Goal: Task Accomplishment & Management: Complete application form

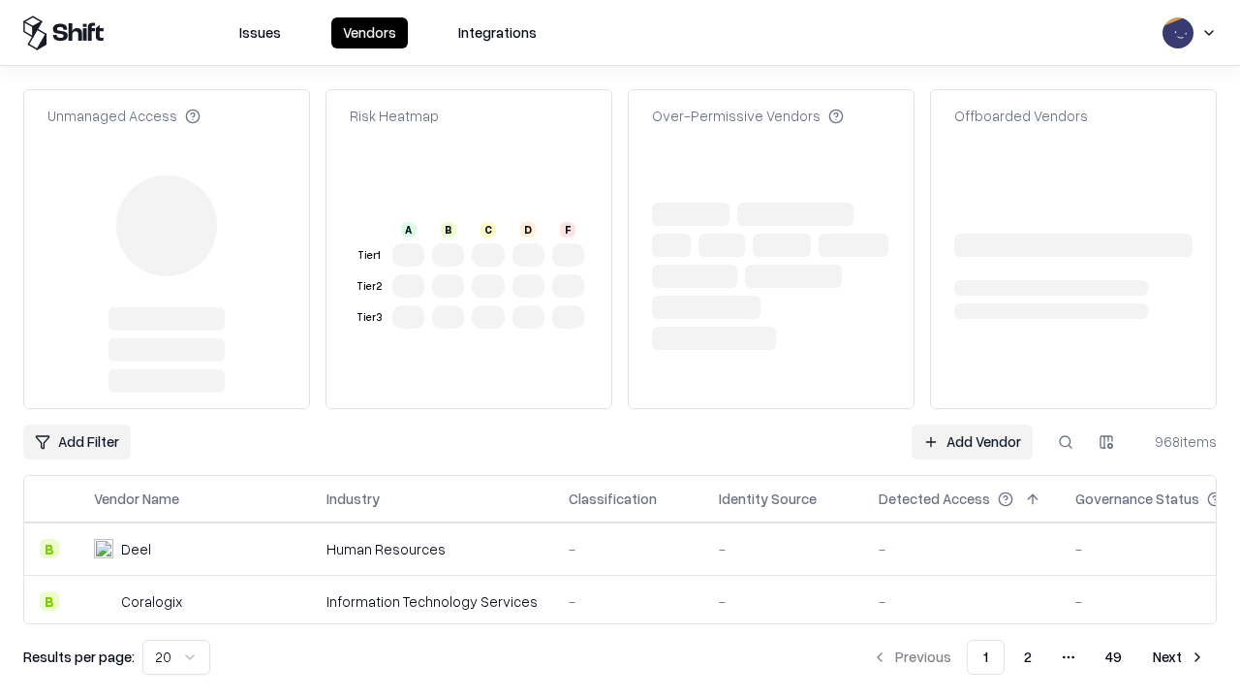
click at [972, 424] on link "Add Vendor" at bounding box center [972, 441] width 121 height 35
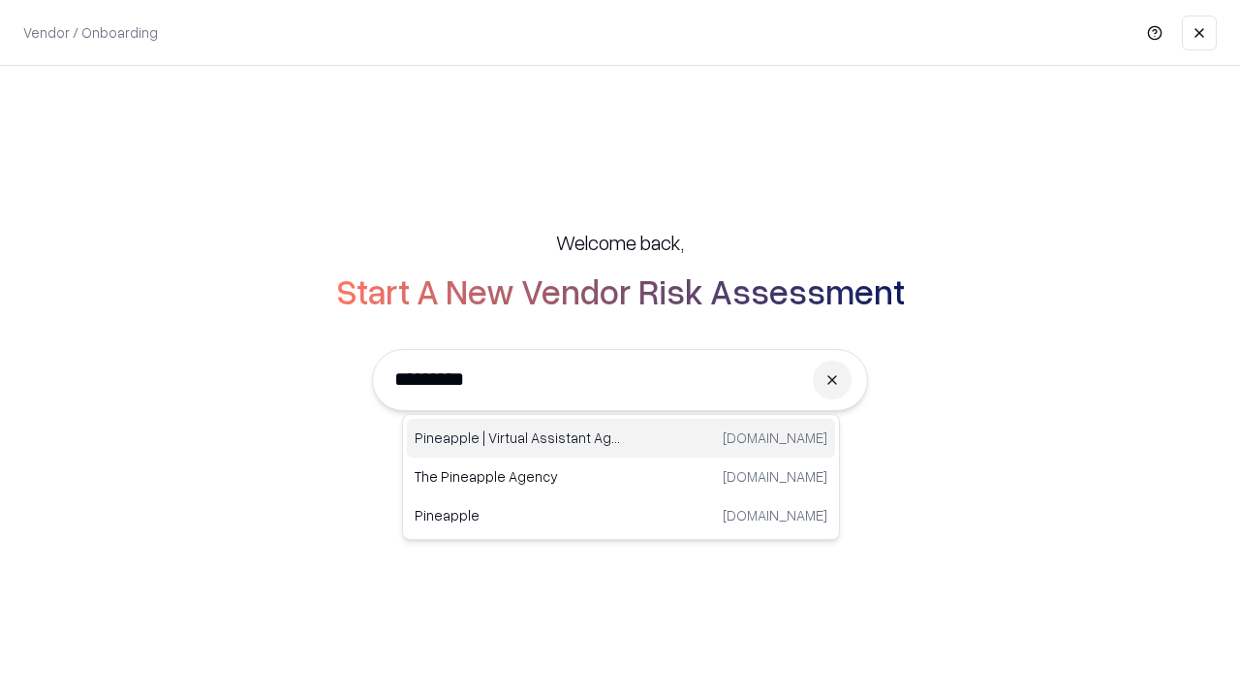
click at [621, 438] on div "Pineapple | Virtual Assistant Agency [DOMAIN_NAME]" at bounding box center [621, 438] width 428 height 39
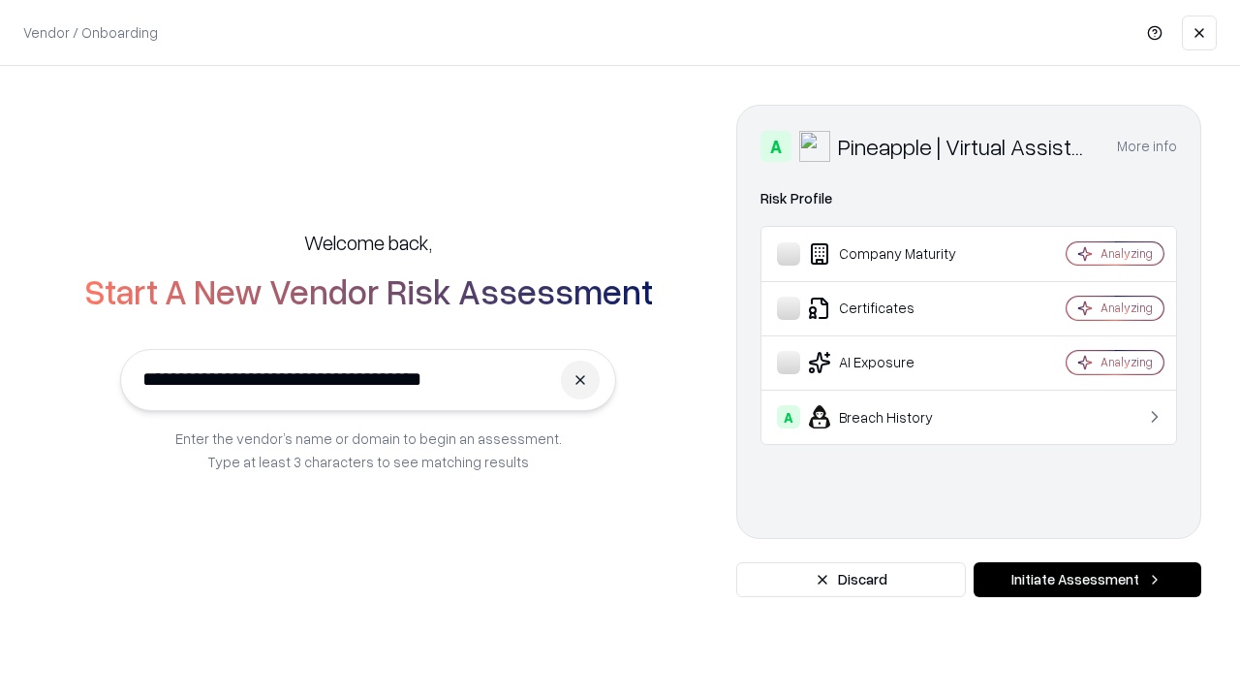
type input "**********"
click at [1087, 580] on button "Initiate Assessment" at bounding box center [1088, 579] width 228 height 35
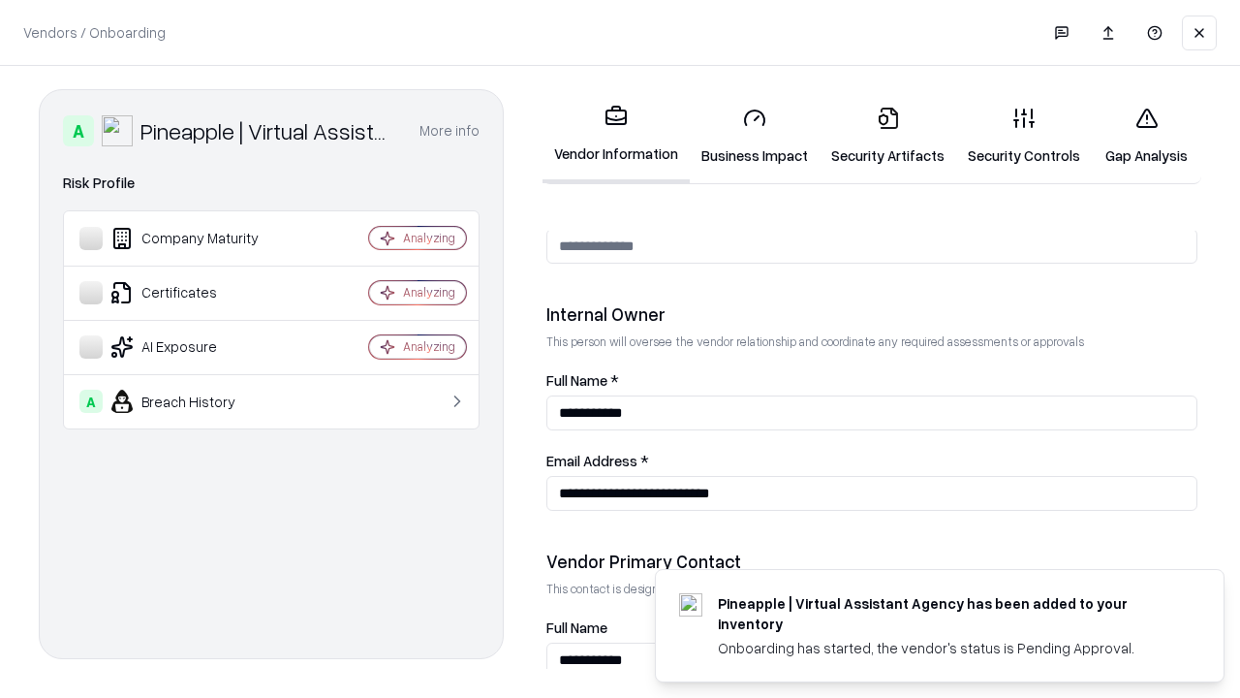
scroll to position [1004, 0]
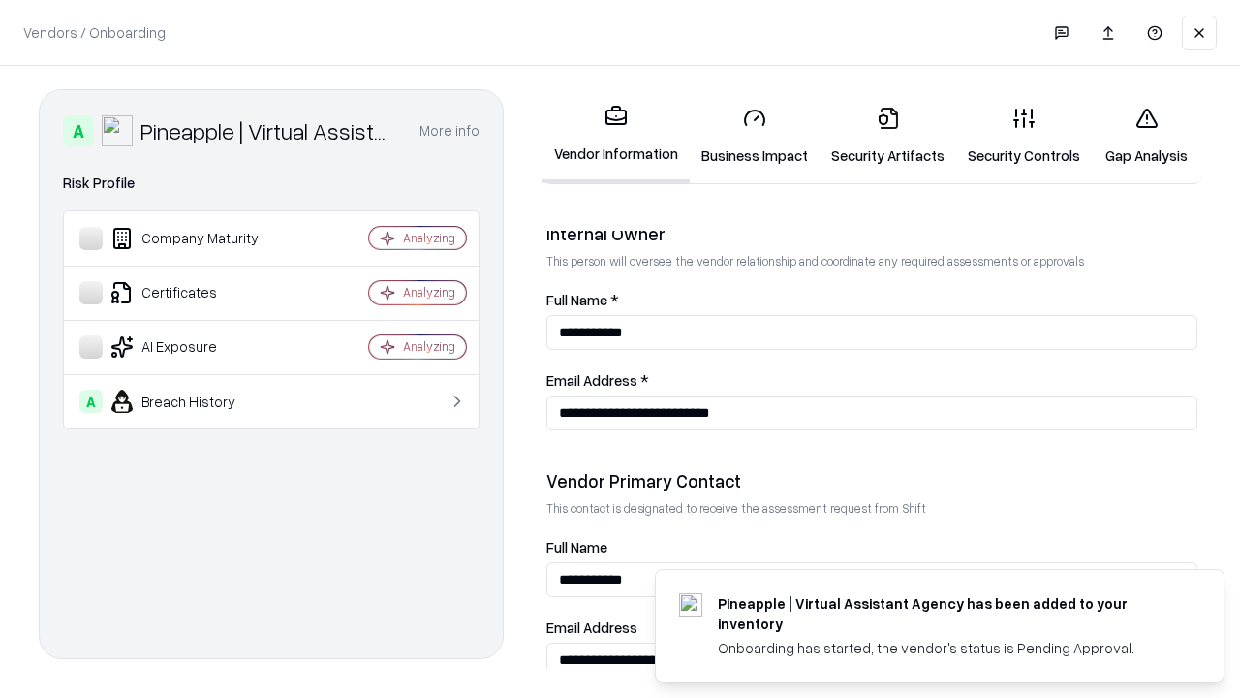
click at [755, 136] on link "Business Impact" at bounding box center [755, 136] width 130 height 90
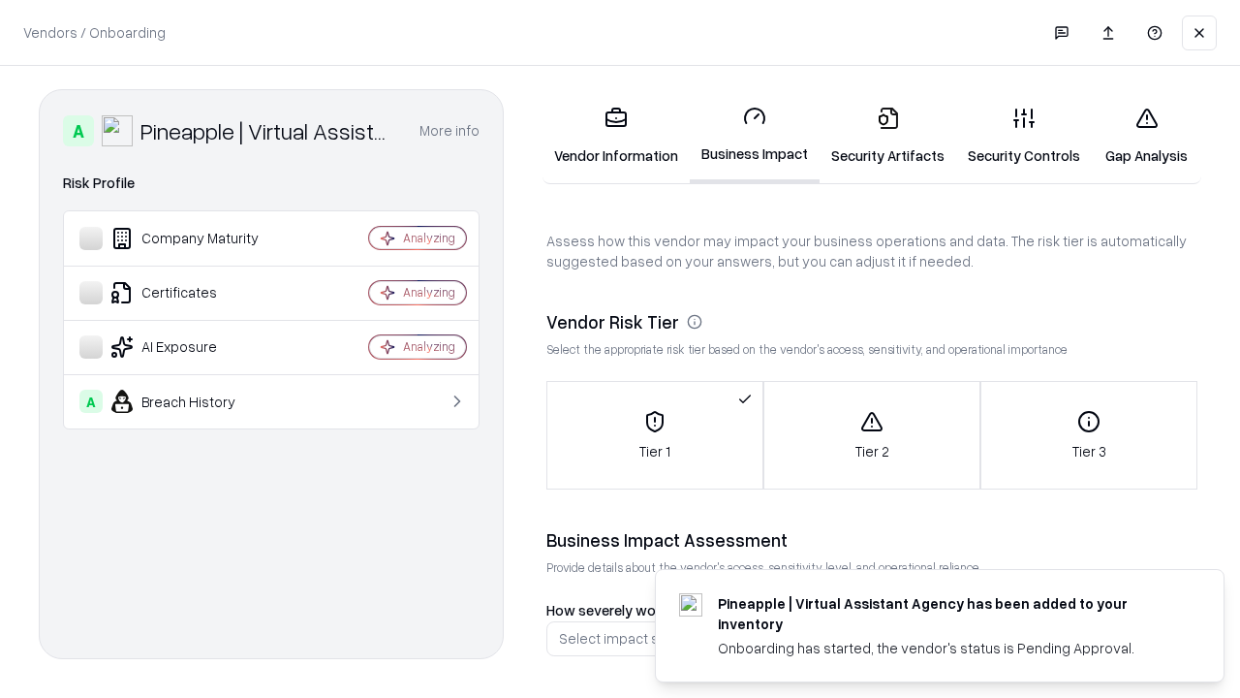
click at [888, 136] on link "Security Artifacts" at bounding box center [888, 136] width 137 height 90
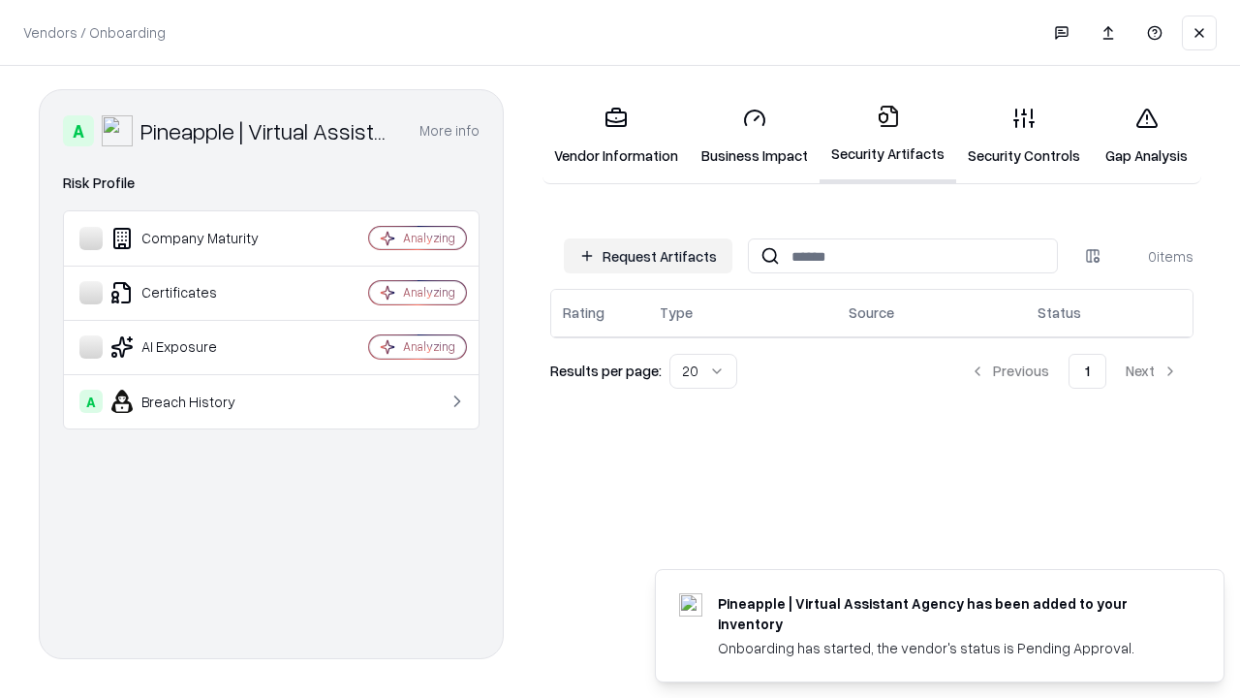
click at [648, 256] on button "Request Artifacts" at bounding box center [648, 255] width 169 height 35
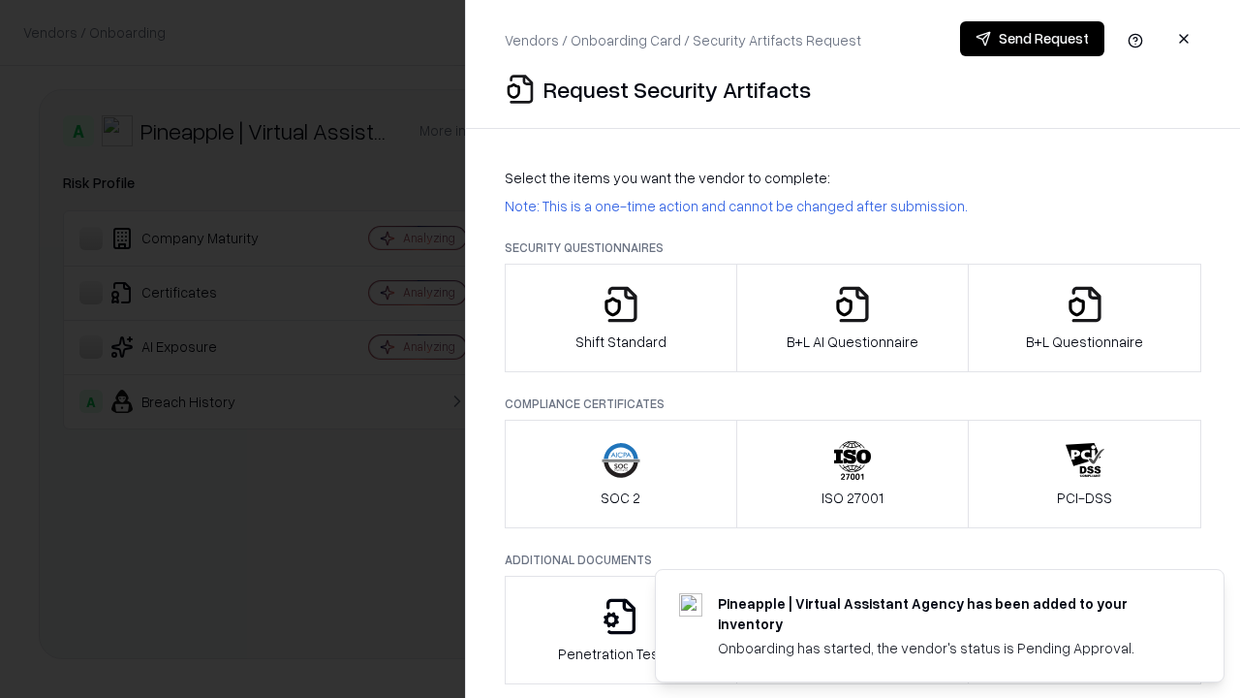
click at [620, 318] on icon "button" at bounding box center [621, 304] width 39 height 39
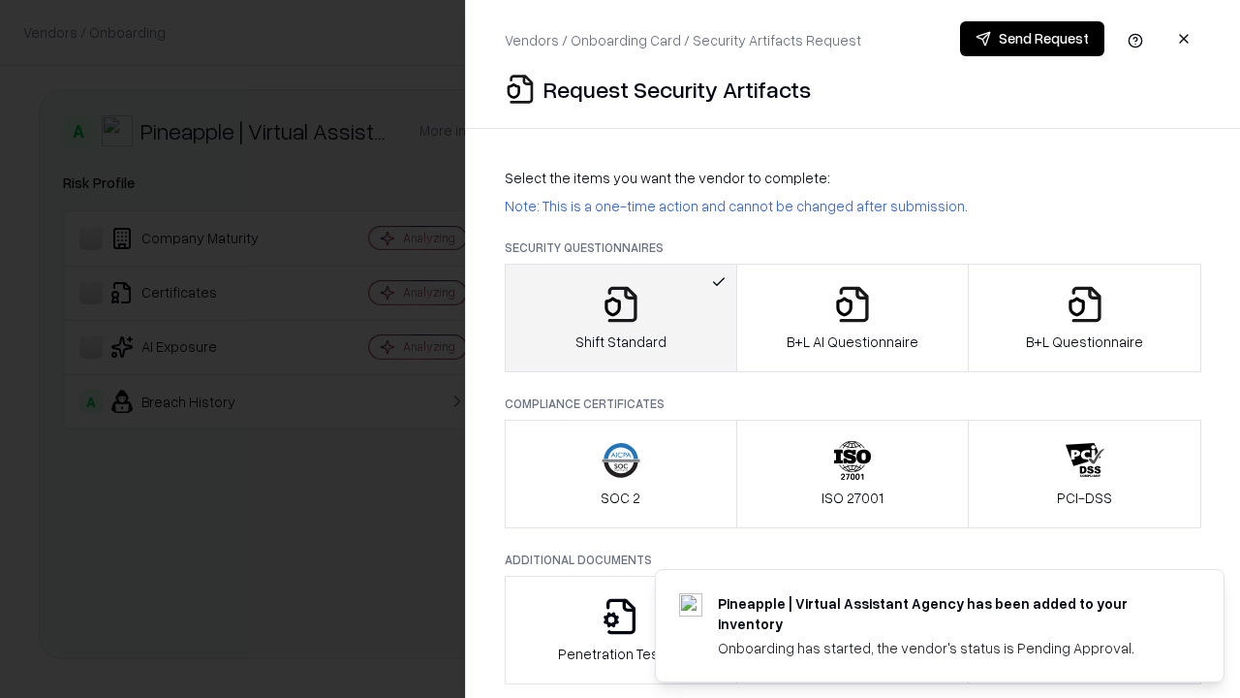
click at [1032, 39] on button "Send Request" at bounding box center [1032, 38] width 144 height 35
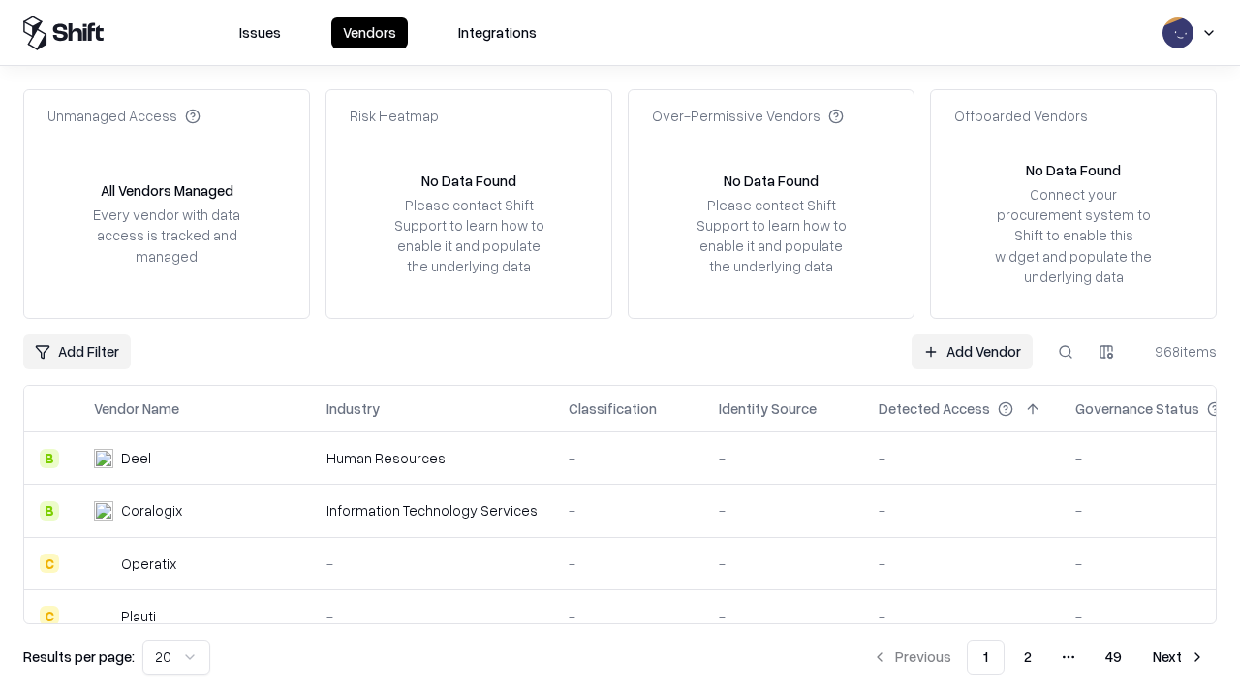
click at [1066, 351] on button at bounding box center [1066, 351] width 35 height 35
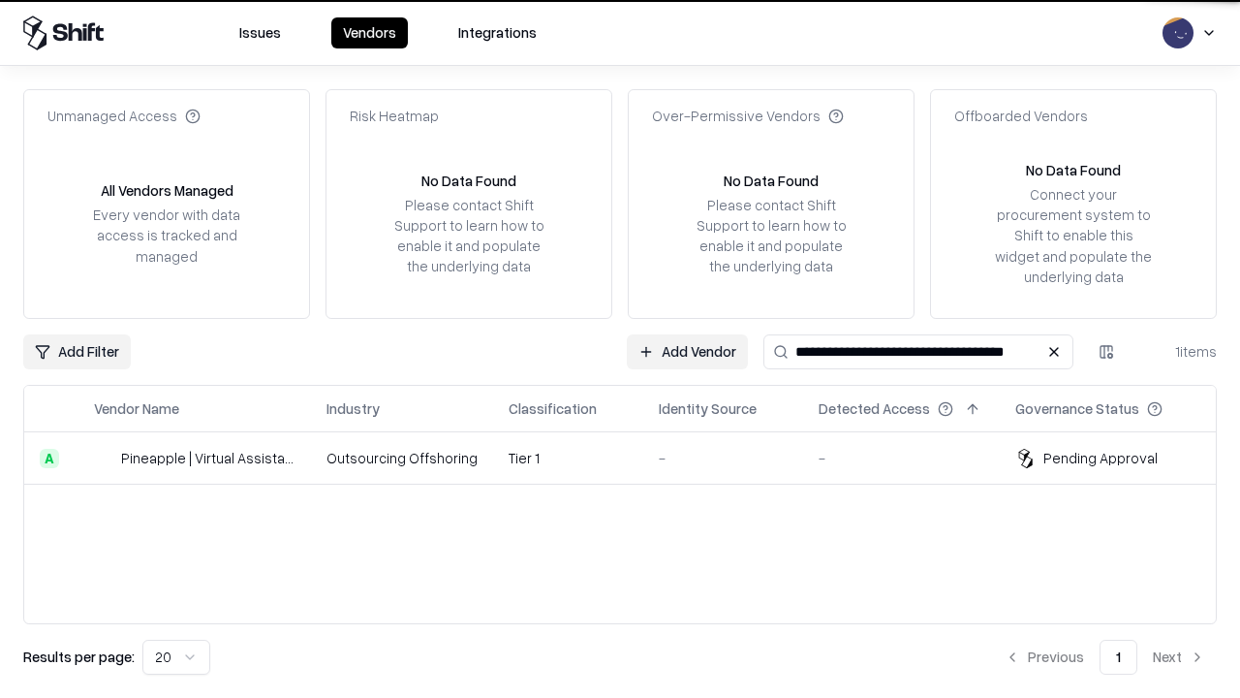
type input "**********"
click at [632, 457] on td "Tier 1" at bounding box center [568, 458] width 150 height 52
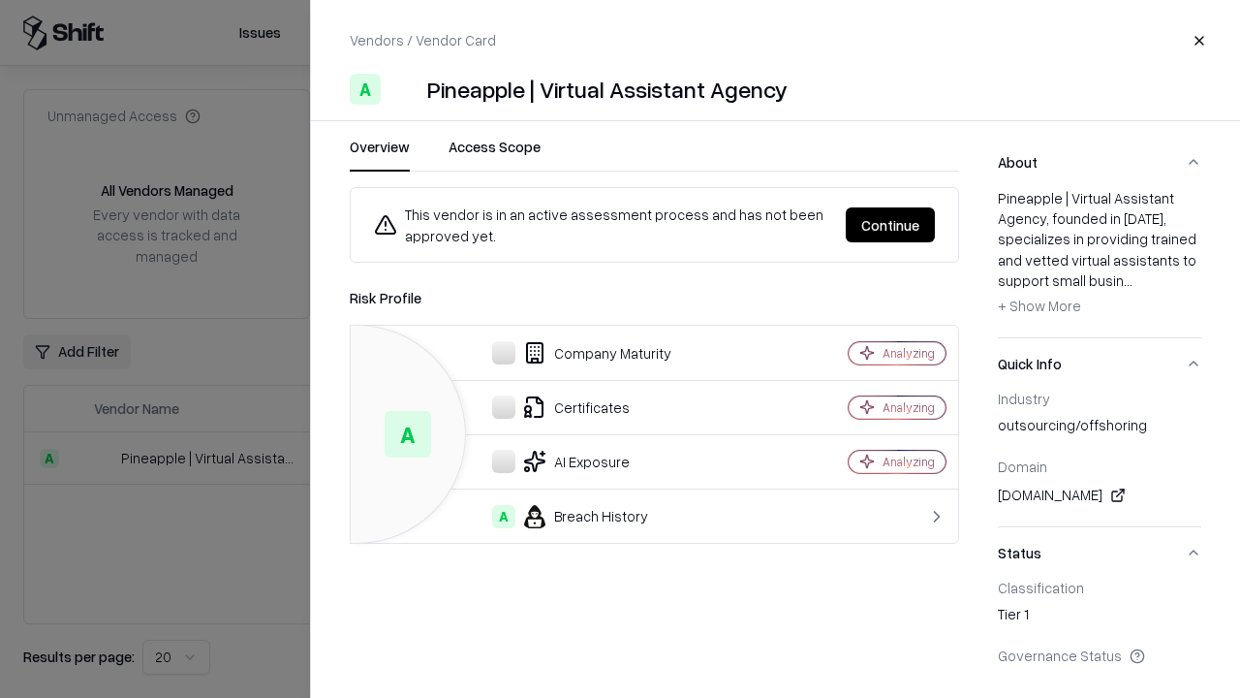
click at [891, 225] on button "Continue" at bounding box center [890, 224] width 89 height 35
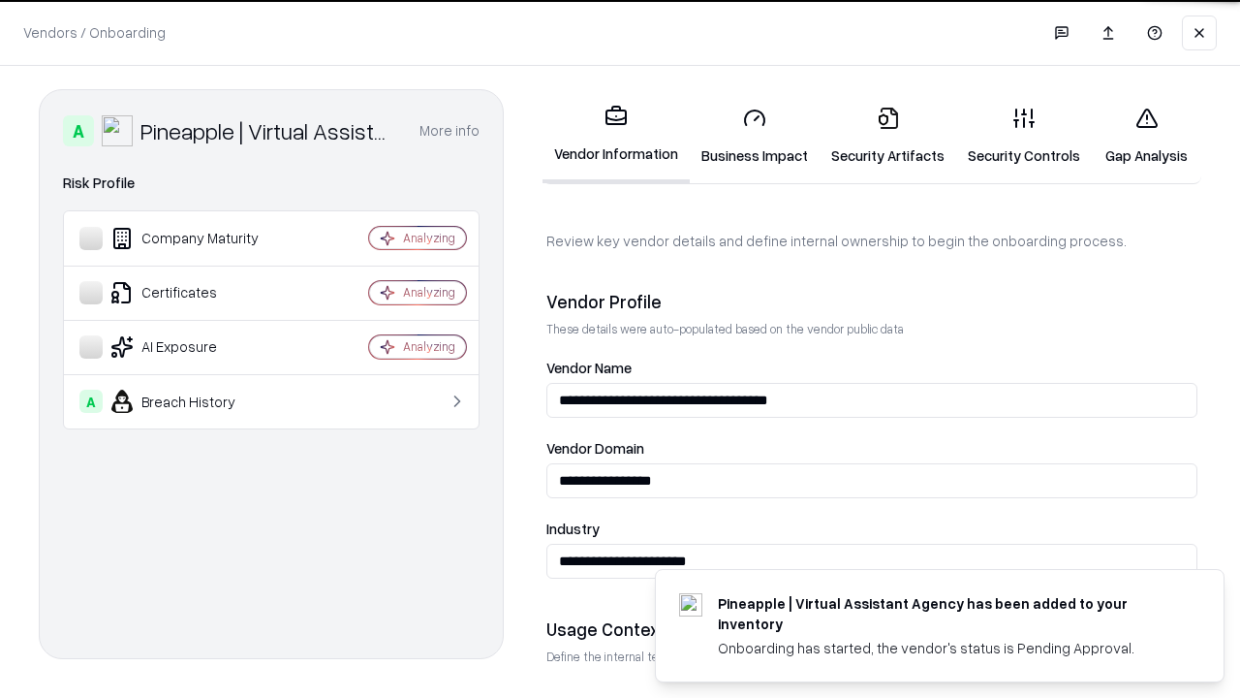
click at [888, 136] on link "Security Artifacts" at bounding box center [888, 136] width 137 height 90
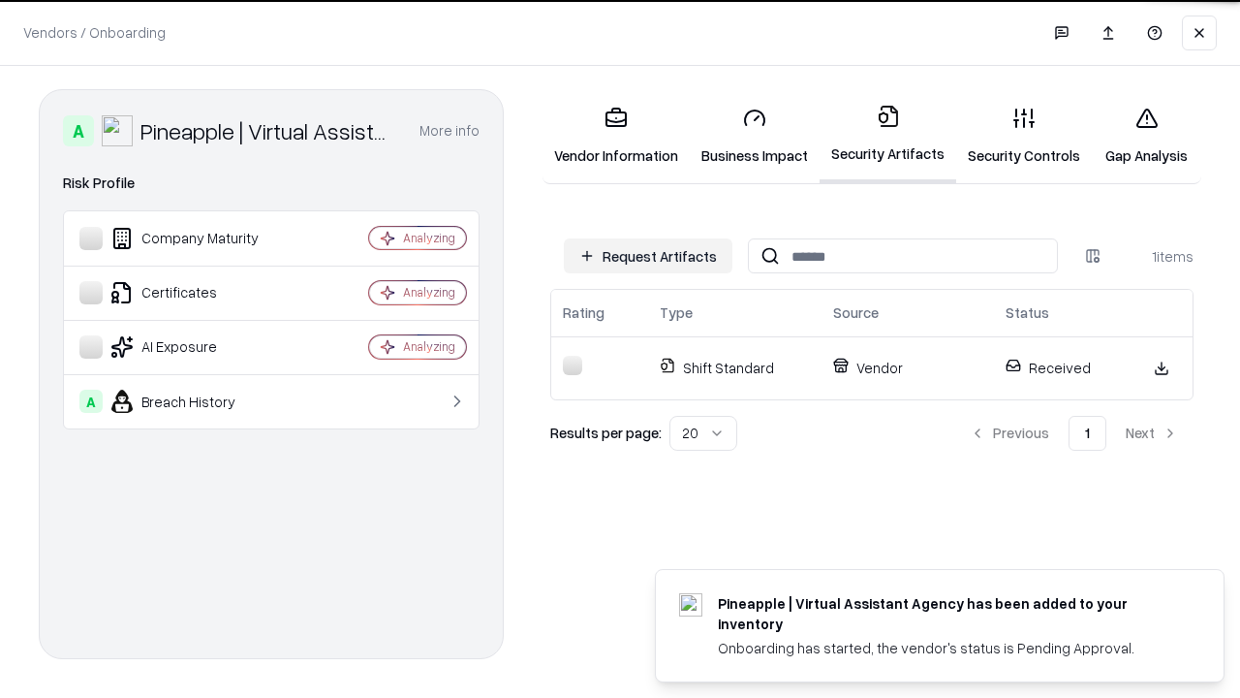
click at [1146, 136] on link "Gap Analysis" at bounding box center [1147, 136] width 110 height 90
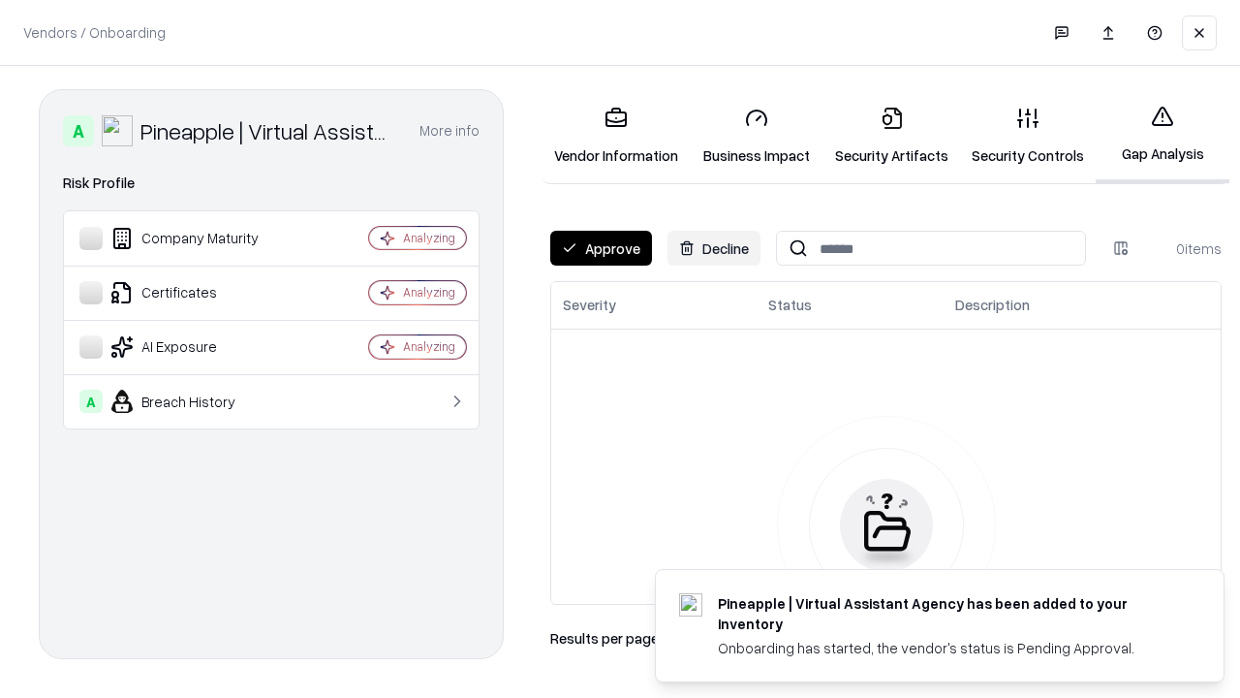
click at [601, 248] on button "Approve" at bounding box center [601, 248] width 102 height 35
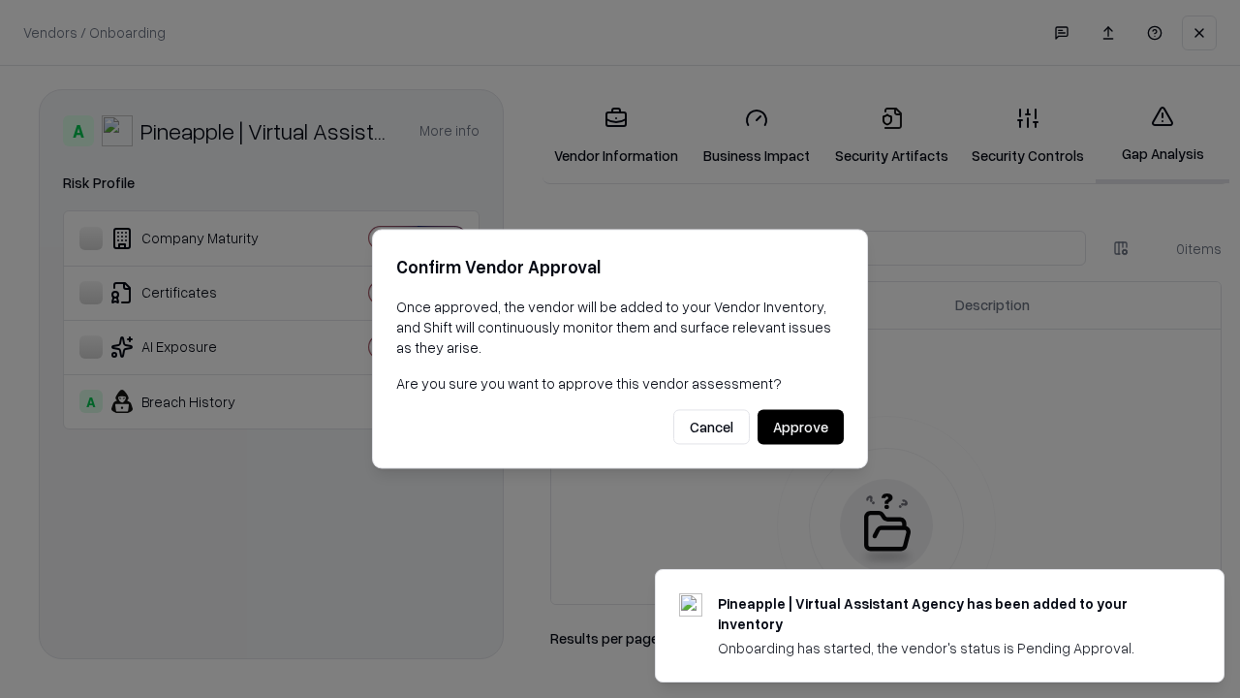
click at [800, 426] on button "Approve" at bounding box center [801, 427] width 86 height 35
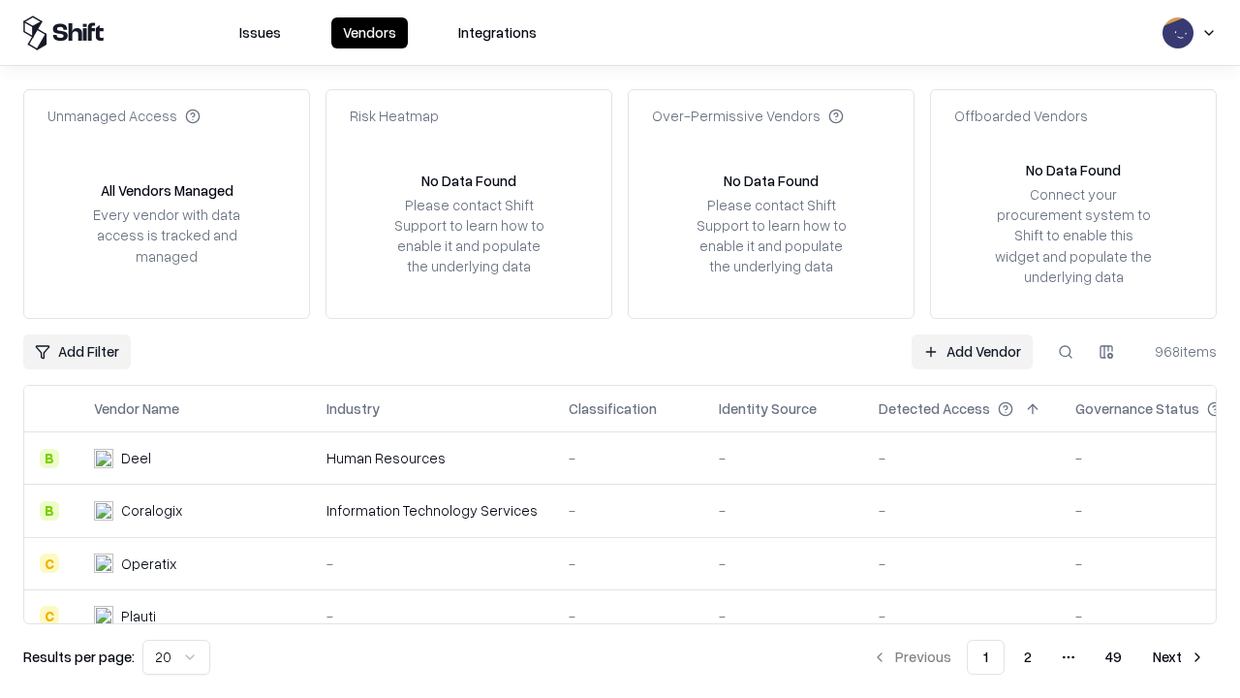
type input "**********"
click at [972, 351] on link "Add Vendor" at bounding box center [972, 351] width 121 height 35
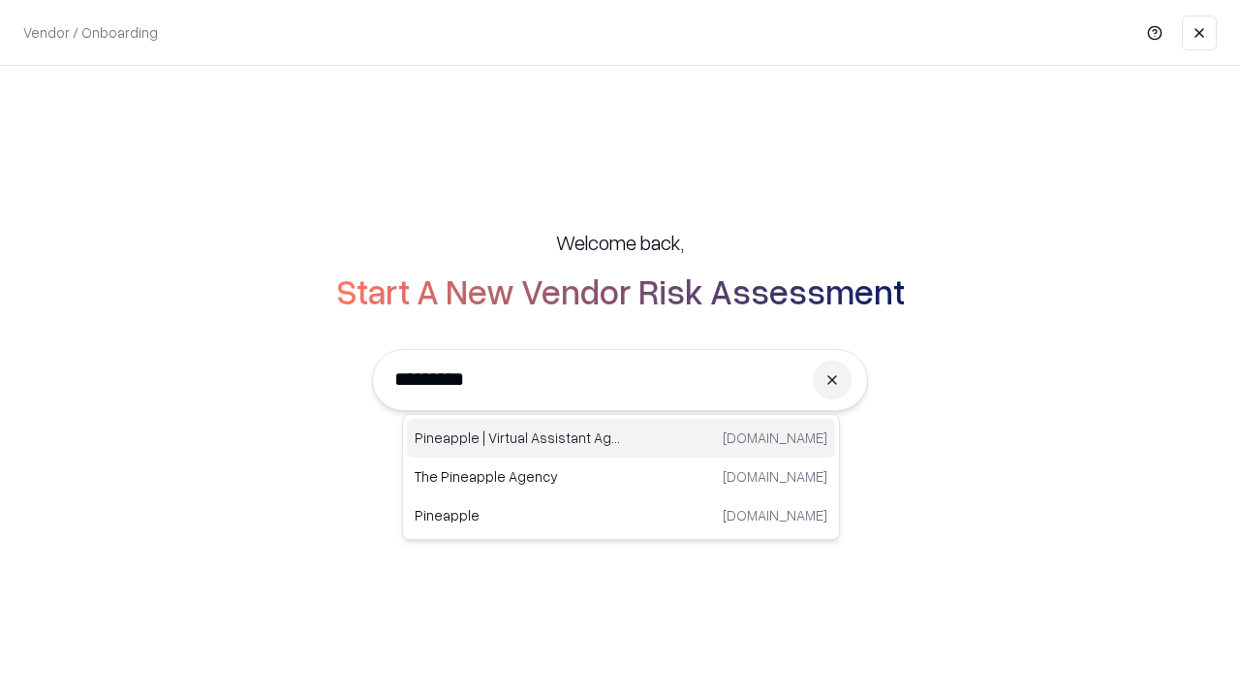
click at [621, 438] on div "Pineapple | Virtual Assistant Agency [DOMAIN_NAME]" at bounding box center [621, 438] width 428 height 39
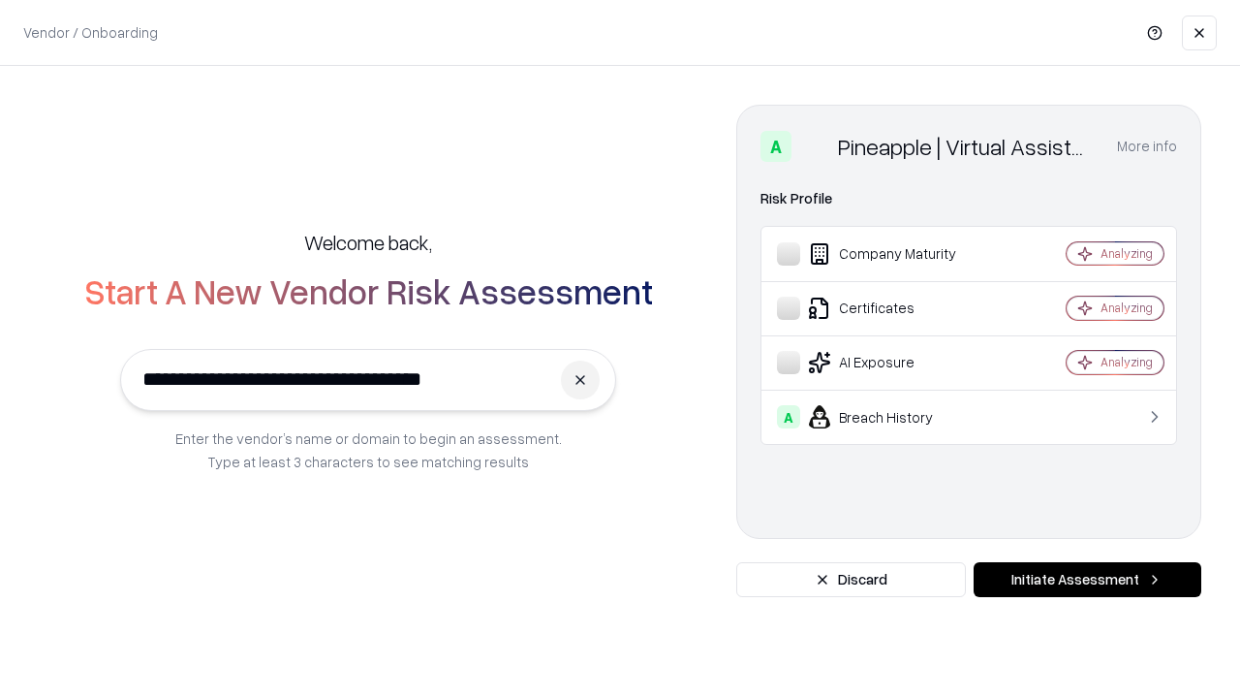
type input "**********"
click at [1087, 580] on button "Initiate Assessment" at bounding box center [1088, 579] width 228 height 35
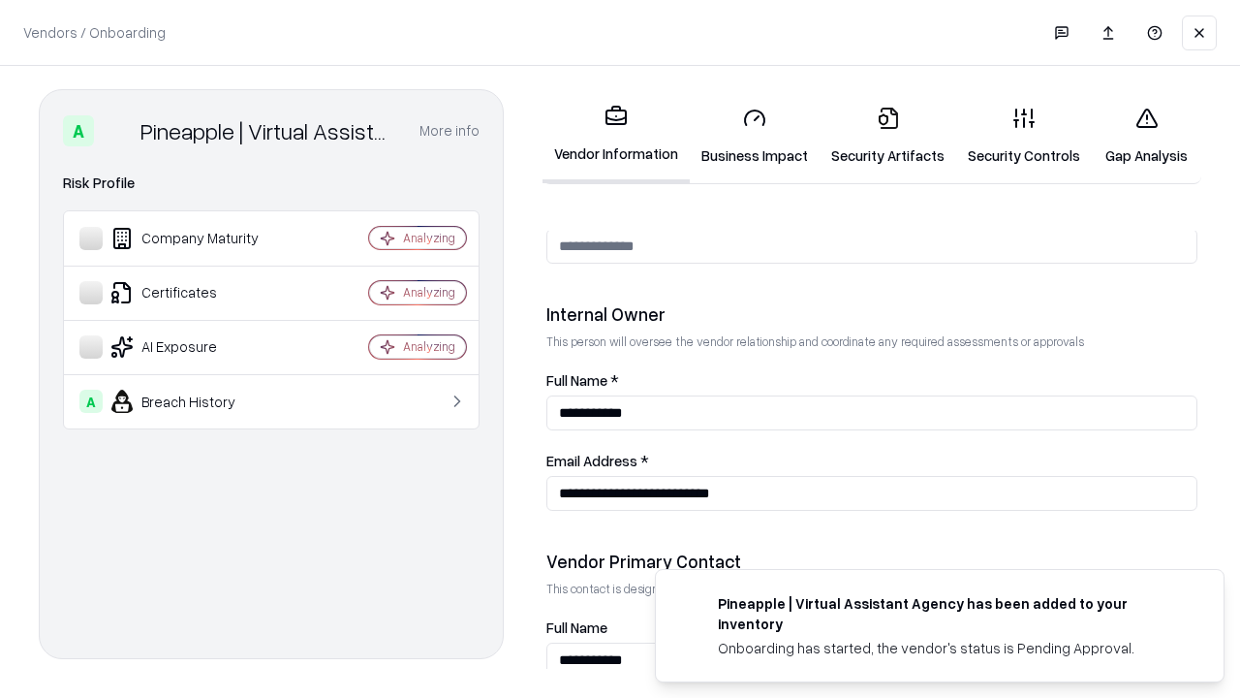
scroll to position [1004, 0]
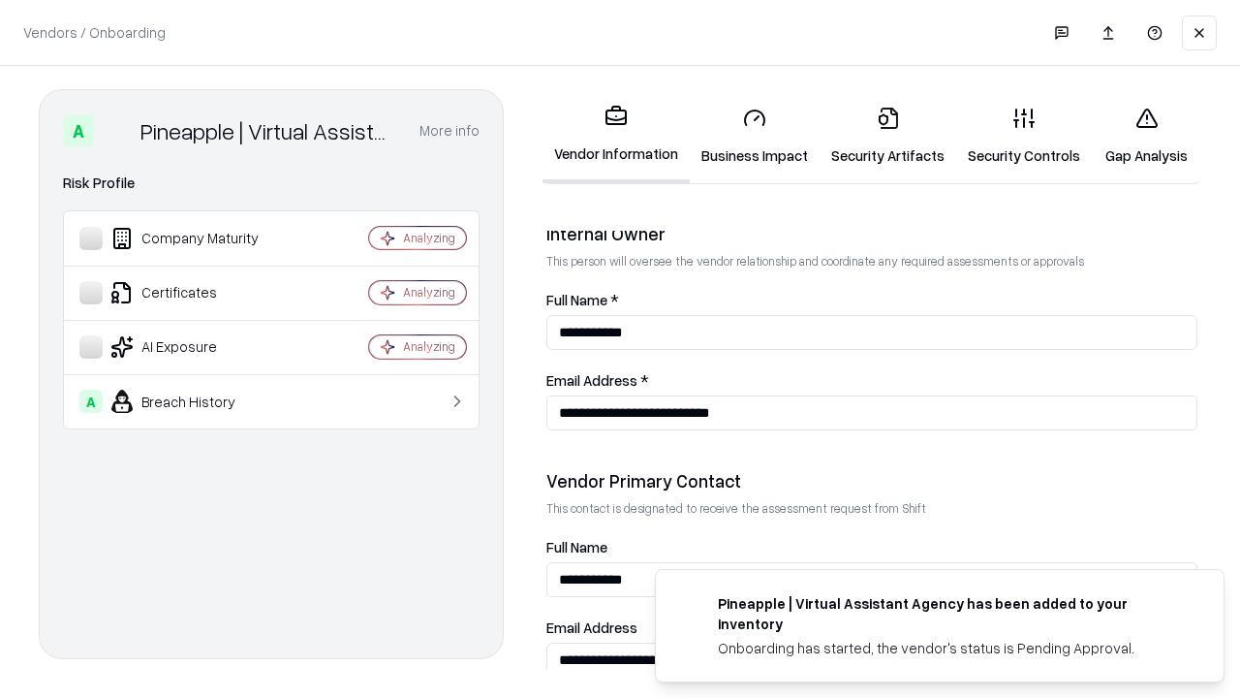
click at [1146, 136] on link "Gap Analysis" at bounding box center [1147, 136] width 110 height 90
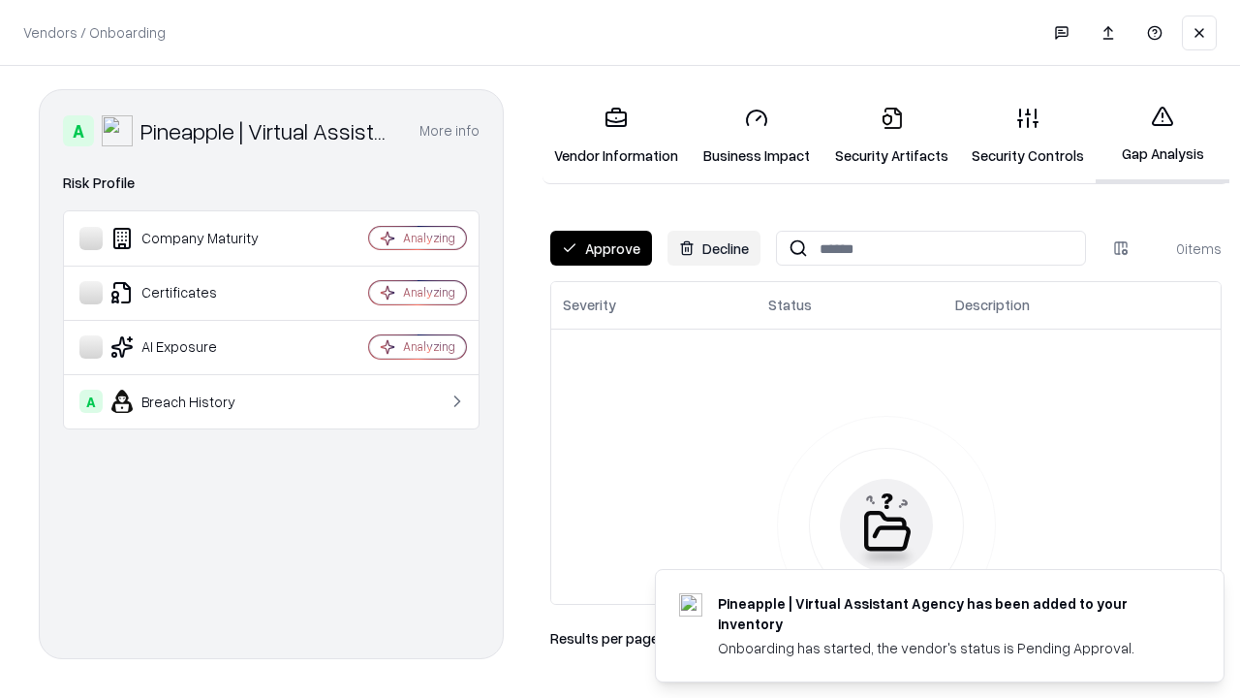
click at [601, 248] on button "Approve" at bounding box center [601, 248] width 102 height 35
